Goal: Find specific page/section: Find specific page/section

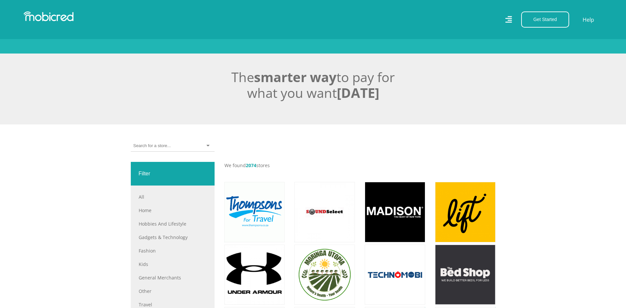
scroll to position [131, 0]
click at [140, 254] on link "Fashion" at bounding box center [173, 251] width 68 height 7
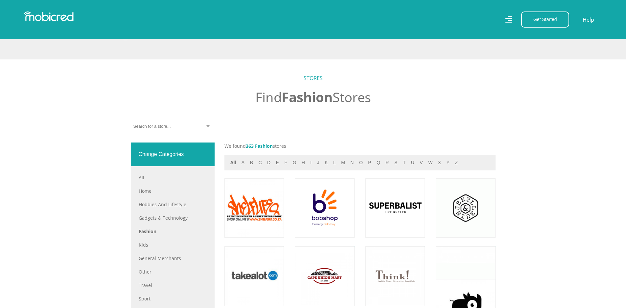
scroll to position [197, 0]
click at [165, 125] on div at bounding box center [173, 126] width 84 height 12
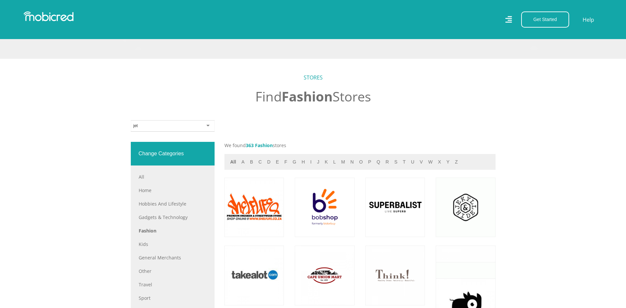
click at [172, 131] on div at bounding box center [173, 126] width 84 height 12
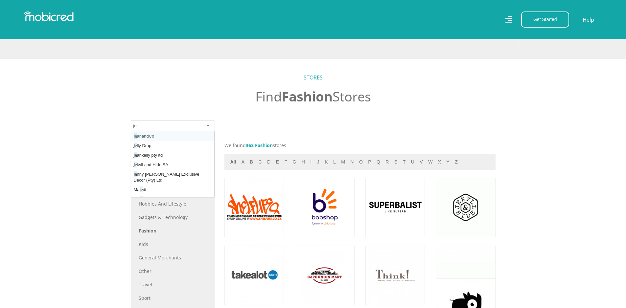
type input "j"
type input "i"
type input "b"
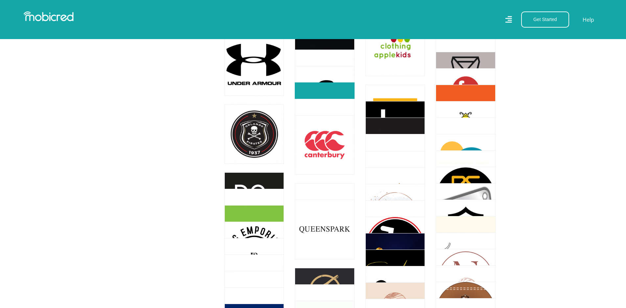
scroll to position [1019, 0]
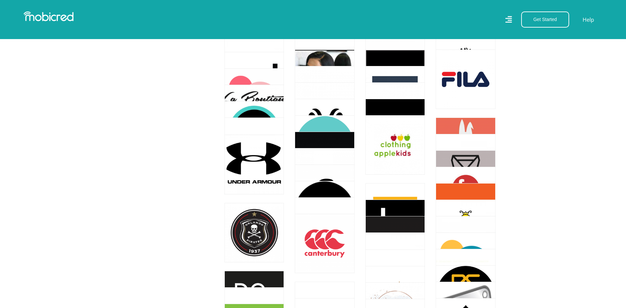
type input "r"
